Goal: Task Accomplishment & Management: Complete application form

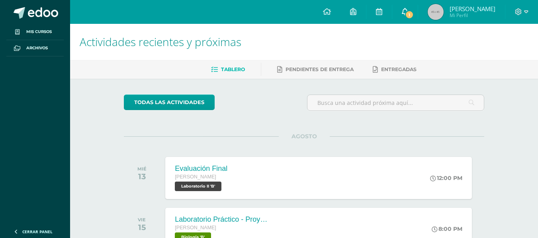
click at [403, 12] on icon at bounding box center [405, 11] width 6 height 7
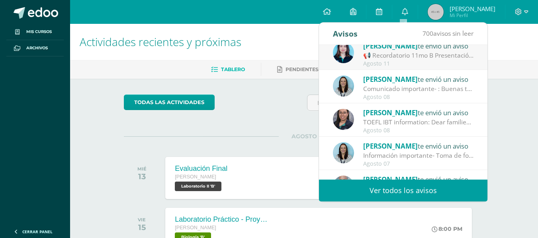
scroll to position [9, 0]
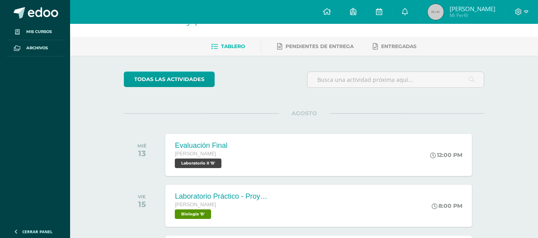
scroll to position [22, 0]
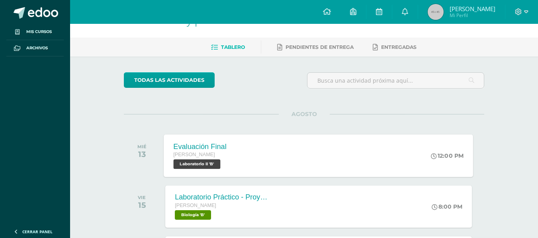
drag, startPoint x: 224, startPoint y: 142, endPoint x: 203, endPoint y: 152, distance: 22.8
click at [203, 152] on span "[PERSON_NAME]" at bounding box center [195, 155] width 42 height 6
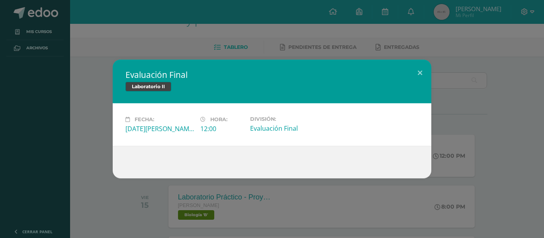
click at [394, 39] on div "Evaluación Final Laboratorio II Fecha: Miércoles 13 de Agosto Hora: 12:00 Divis…" at bounding box center [272, 119] width 544 height 238
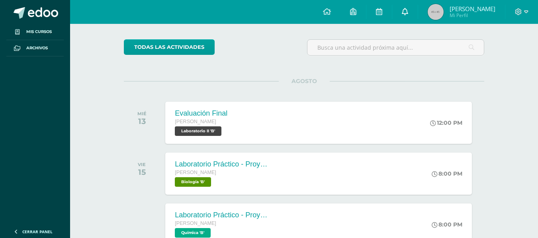
scroll to position [56, 0]
click at [225, 78] on div "todas las Actividades No tienes actividades Échale un vistazo a los demás perío…" at bounding box center [304, 208] width 392 height 370
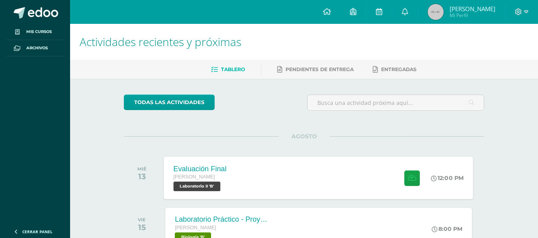
click at [207, 165] on div "Evaluación Final" at bounding box center [200, 169] width 53 height 8
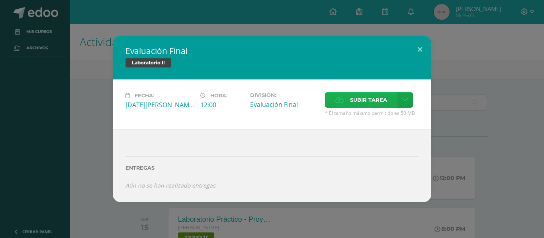
click at [345, 99] on label "Subir tarea" at bounding box center [361, 100] width 72 height 16
click at [0, 0] on input "Subir tarea" at bounding box center [0, 0] width 0 height 0
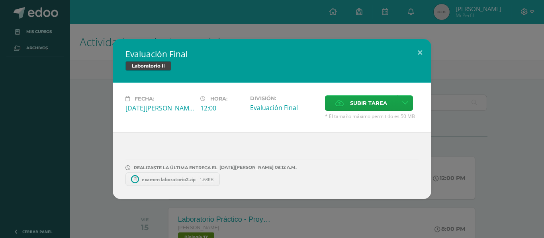
click at [92, 119] on div "Evaluación Final Laboratorio II Fecha: [DATE][PERSON_NAME] Hora: 12:00 División…" at bounding box center [271, 119] width 537 height 160
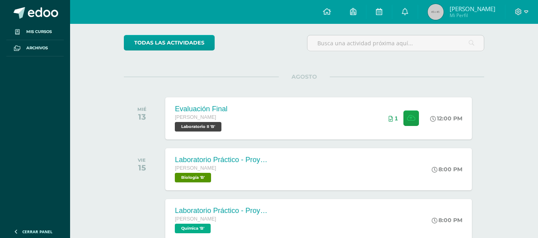
scroll to position [60, 0]
